Goal: Information Seeking & Learning: Learn about a topic

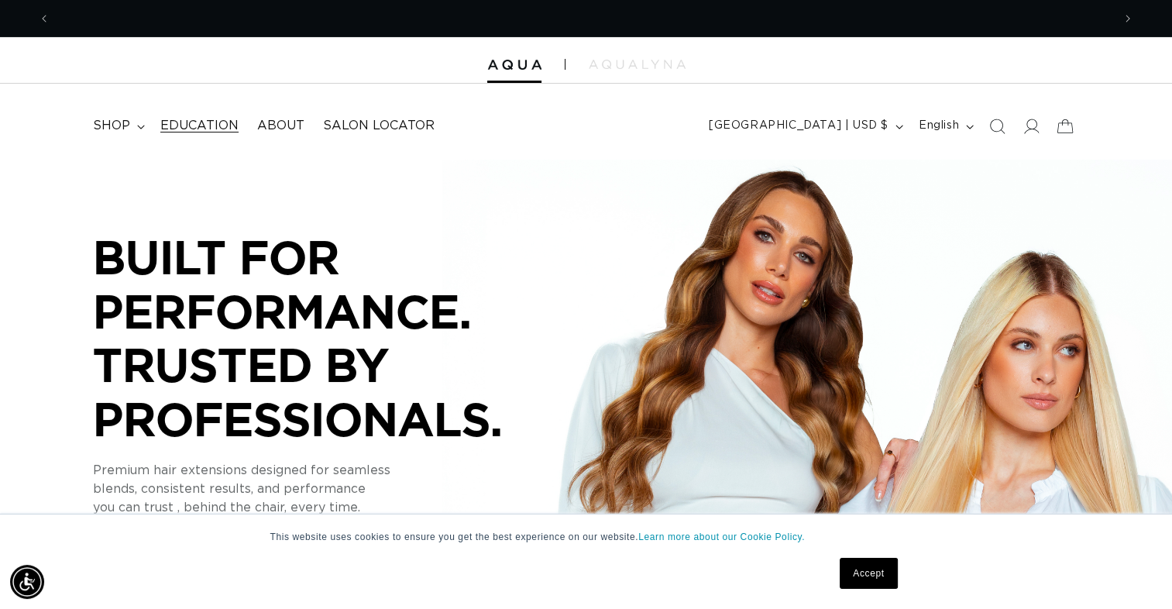
scroll to position [0, 1062]
click at [222, 124] on span "Education" at bounding box center [199, 126] width 78 height 16
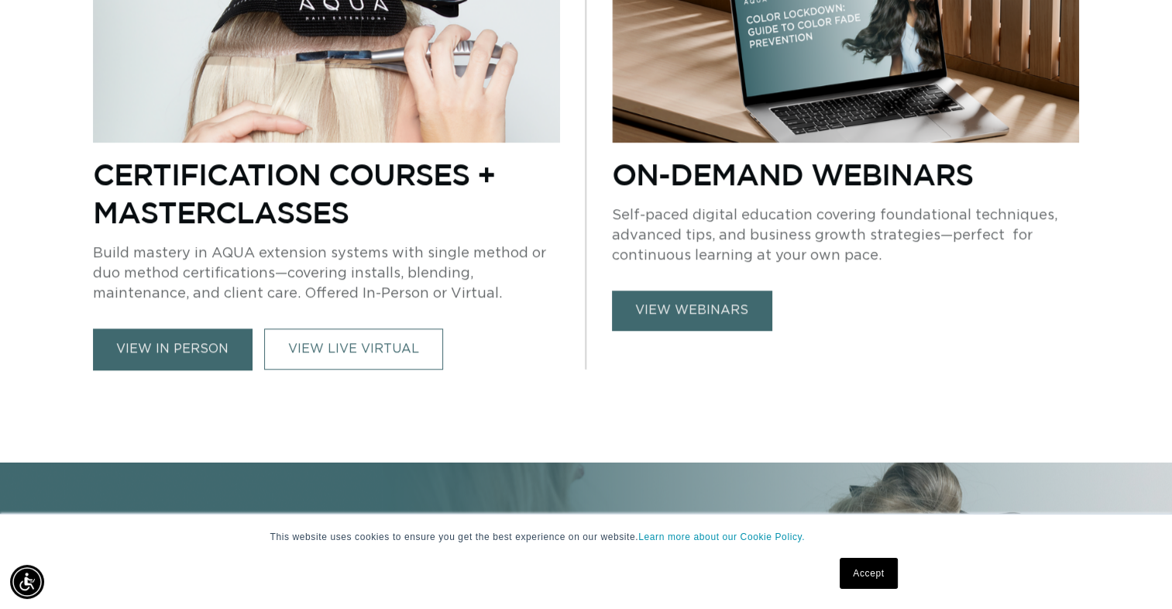
scroll to position [0, 1062]
click at [331, 82] on img at bounding box center [326, 50] width 467 height 184
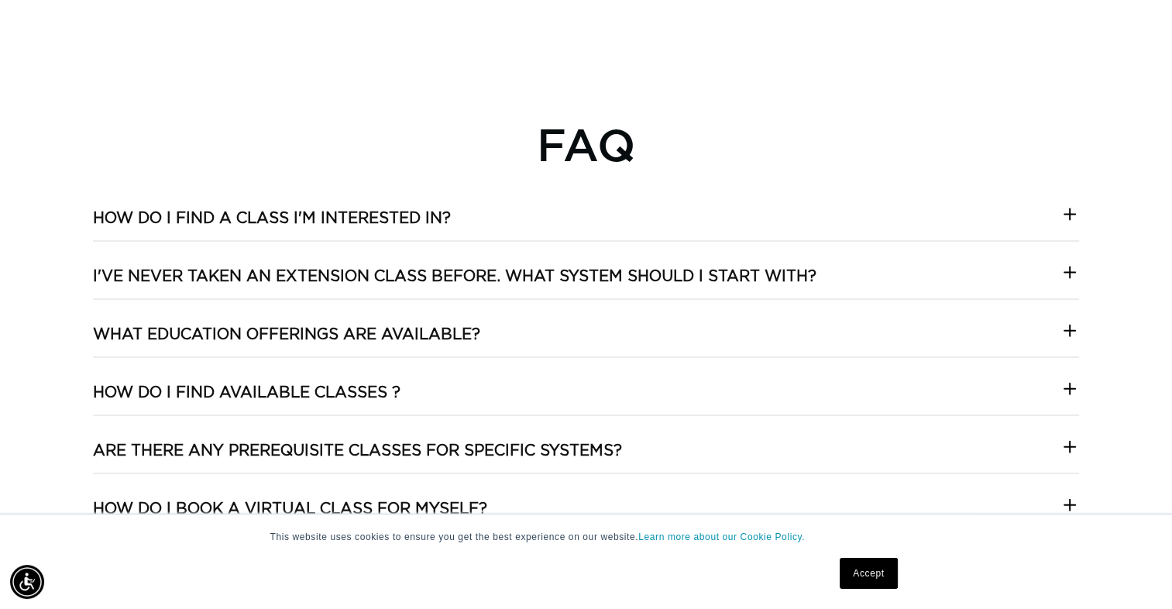
click at [1072, 221] on icon at bounding box center [1070, 214] width 19 height 19
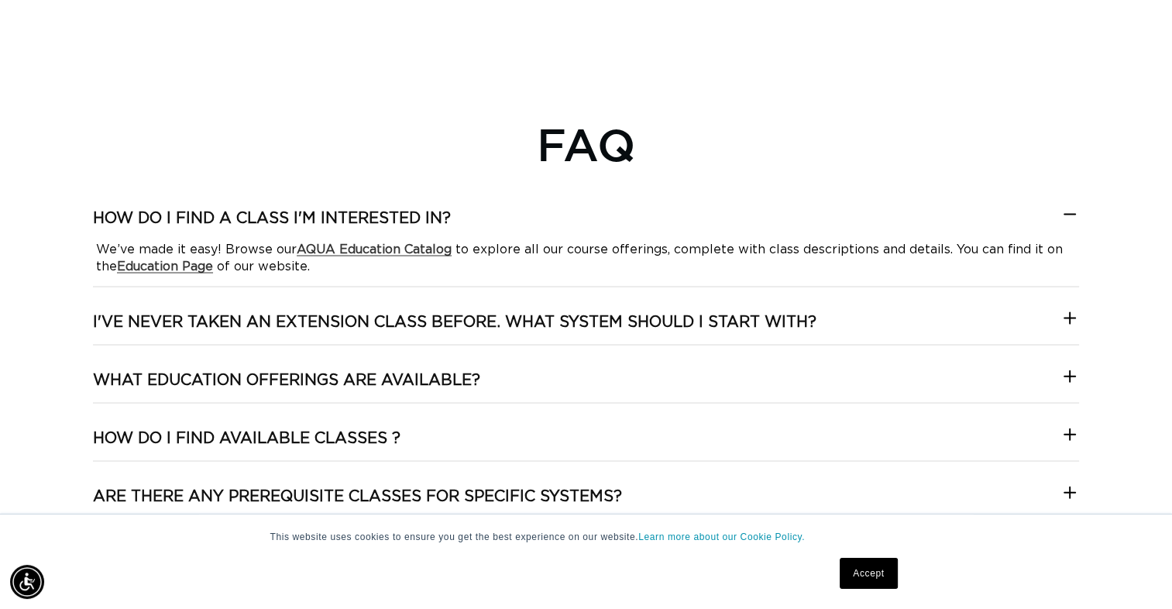
scroll to position [0, 2123]
click at [405, 244] on strong "AQUA Education Catalog" at bounding box center [374, 248] width 155 height 12
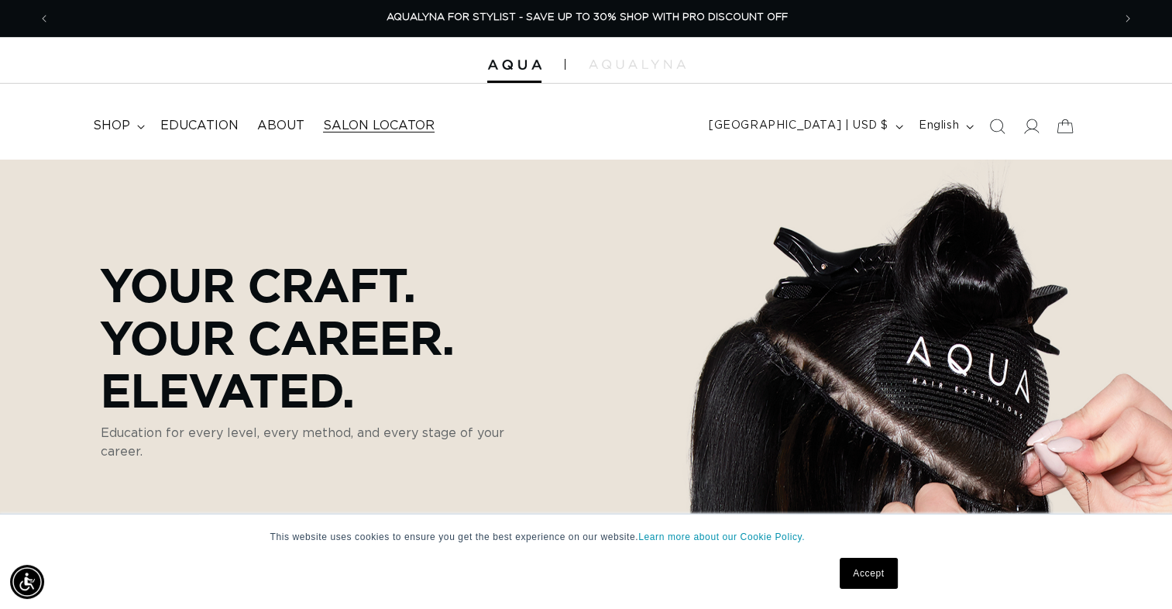
click at [349, 127] on span "Salon Locator" at bounding box center [379, 126] width 112 height 16
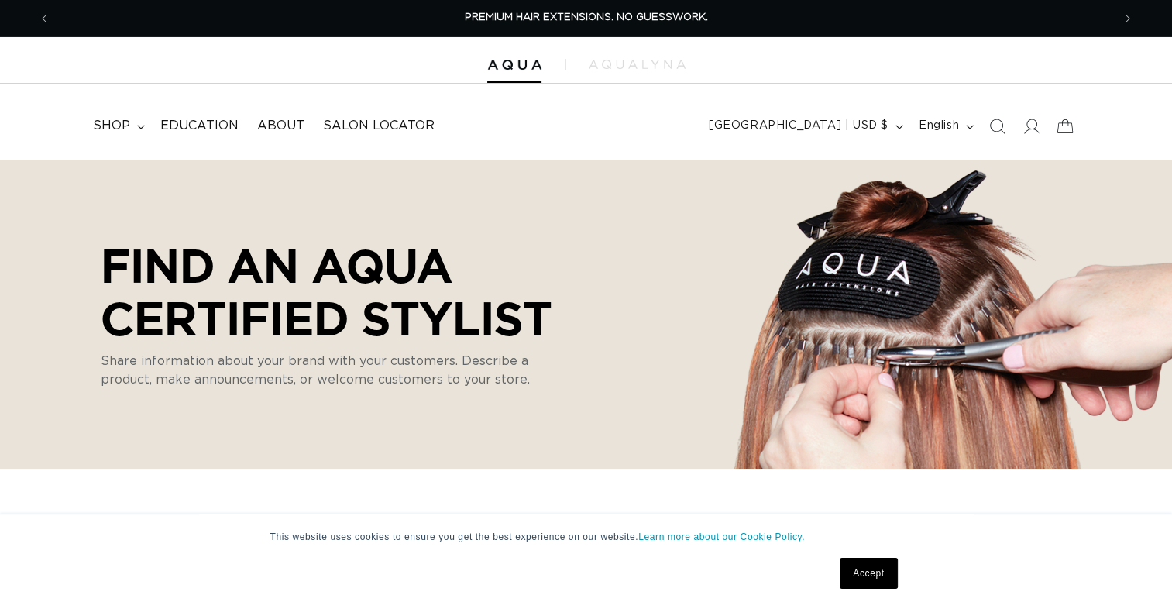
select select "m"
